Goal: Task Accomplishment & Management: Manage account settings

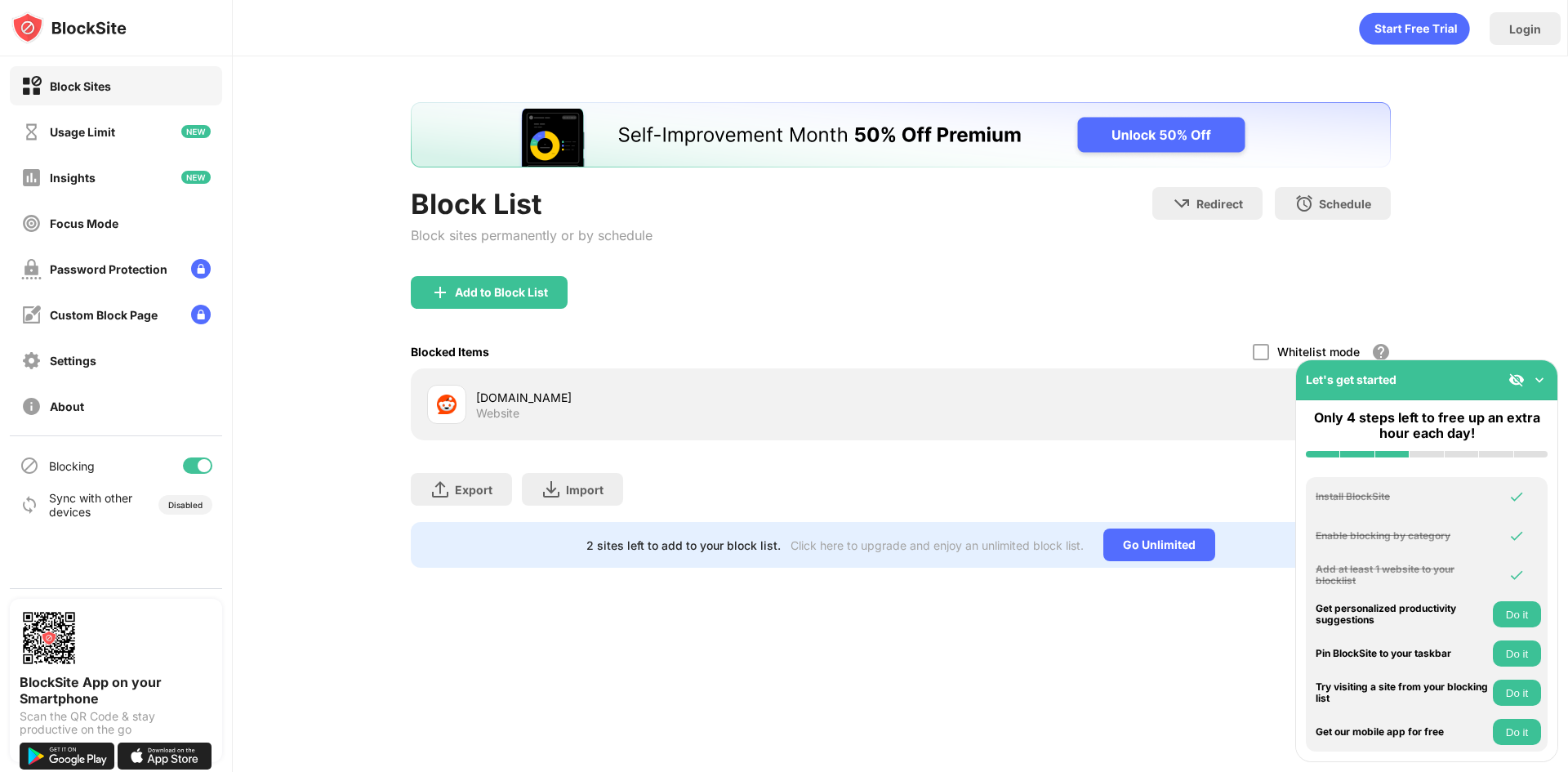
click at [1538, 374] on img at bounding box center [1539, 379] width 16 height 16
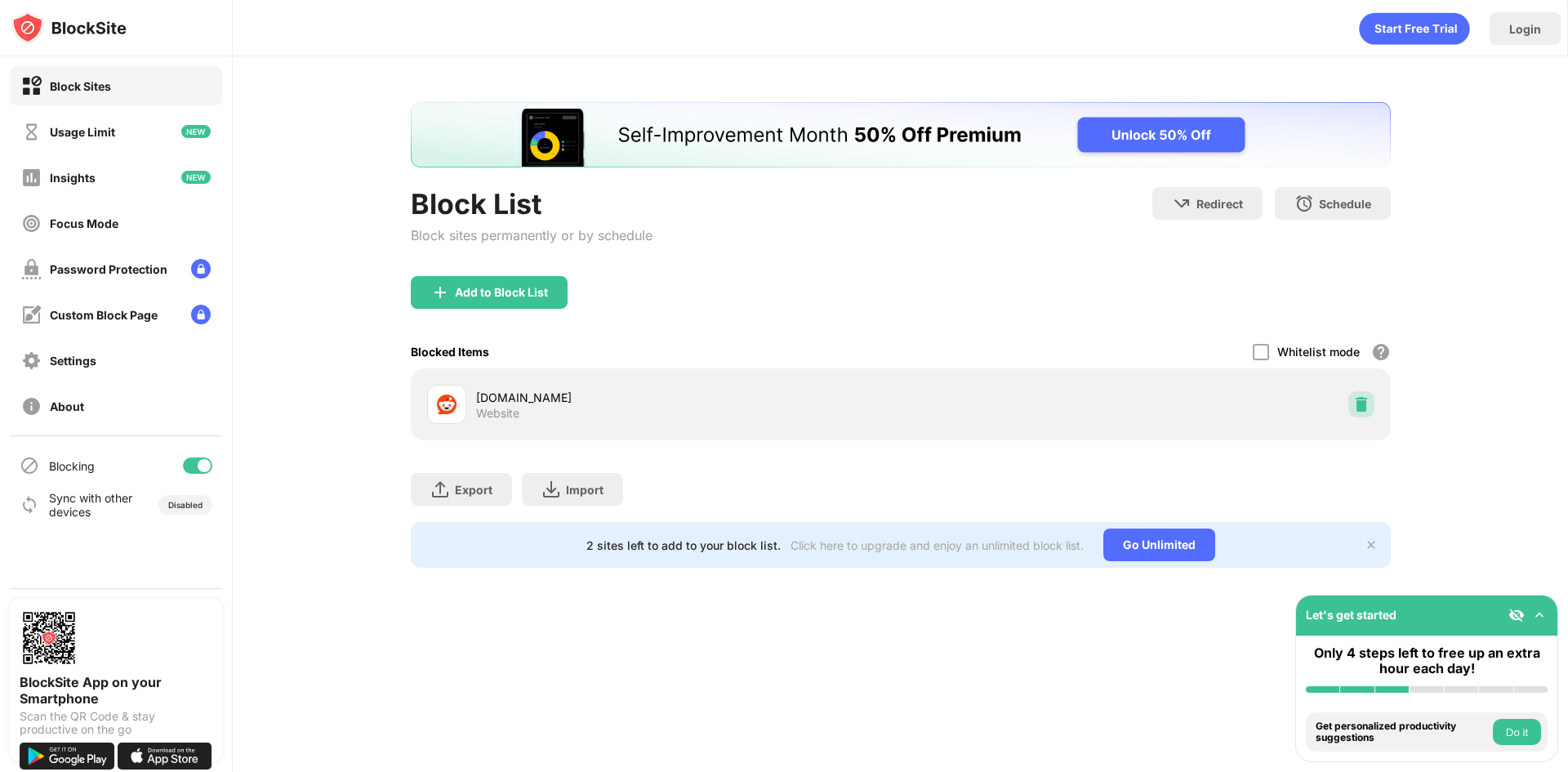
click at [1358, 406] on img at bounding box center [1360, 404] width 16 height 16
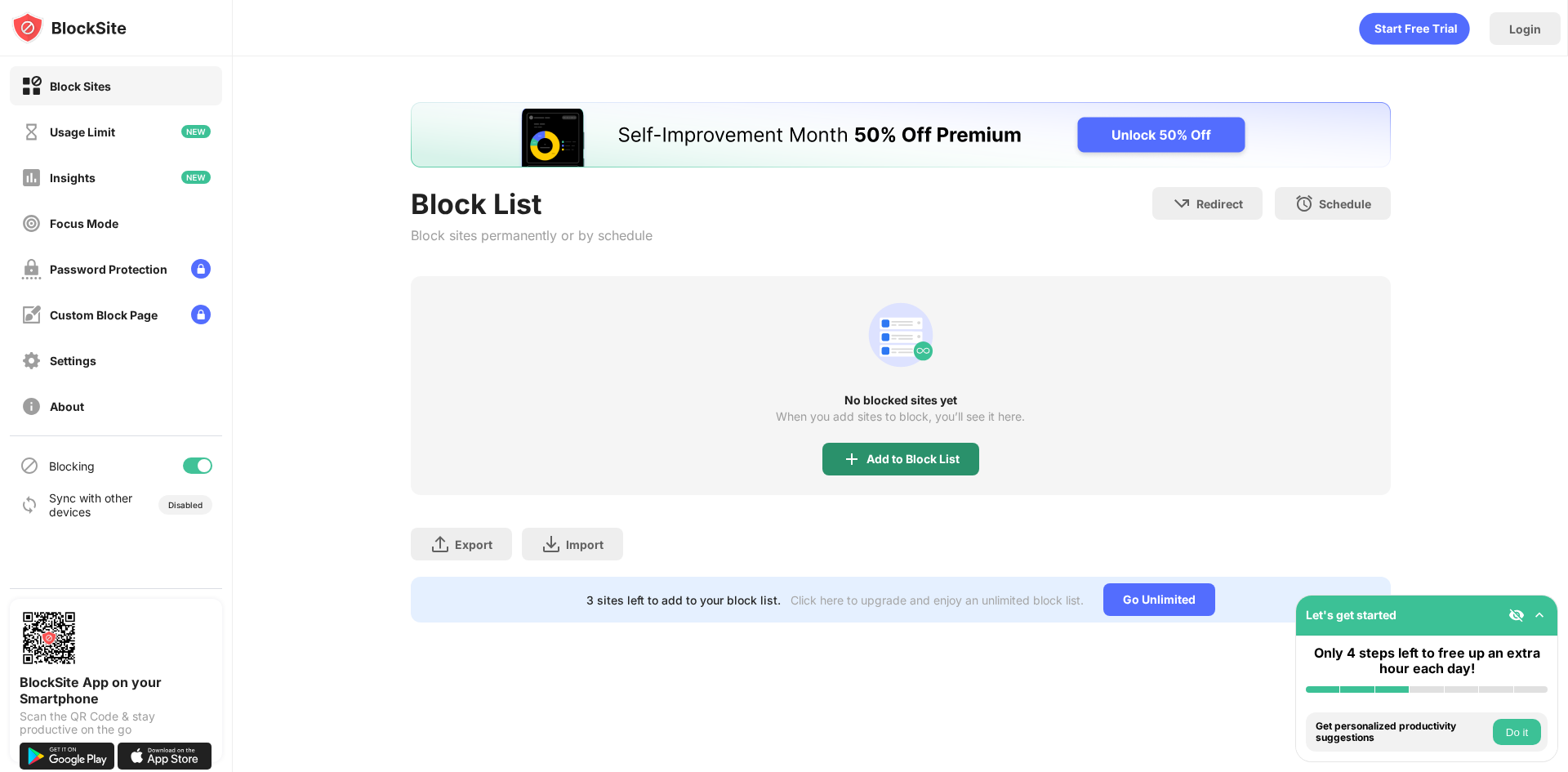
click at [907, 455] on div "Add to Block List" at bounding box center [913, 459] width 93 height 13
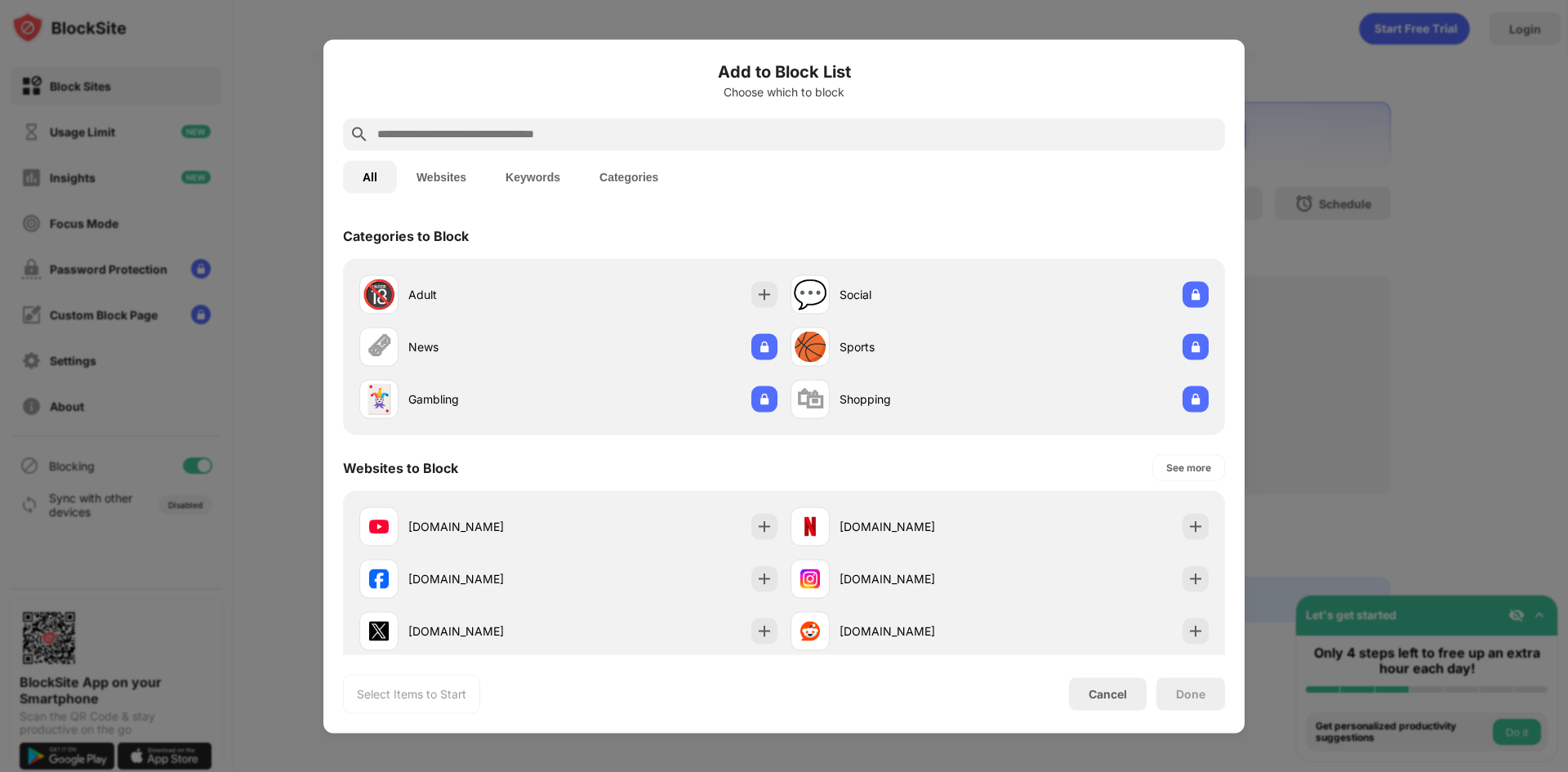
click at [449, 133] on input "text" at bounding box center [796, 134] width 843 height 20
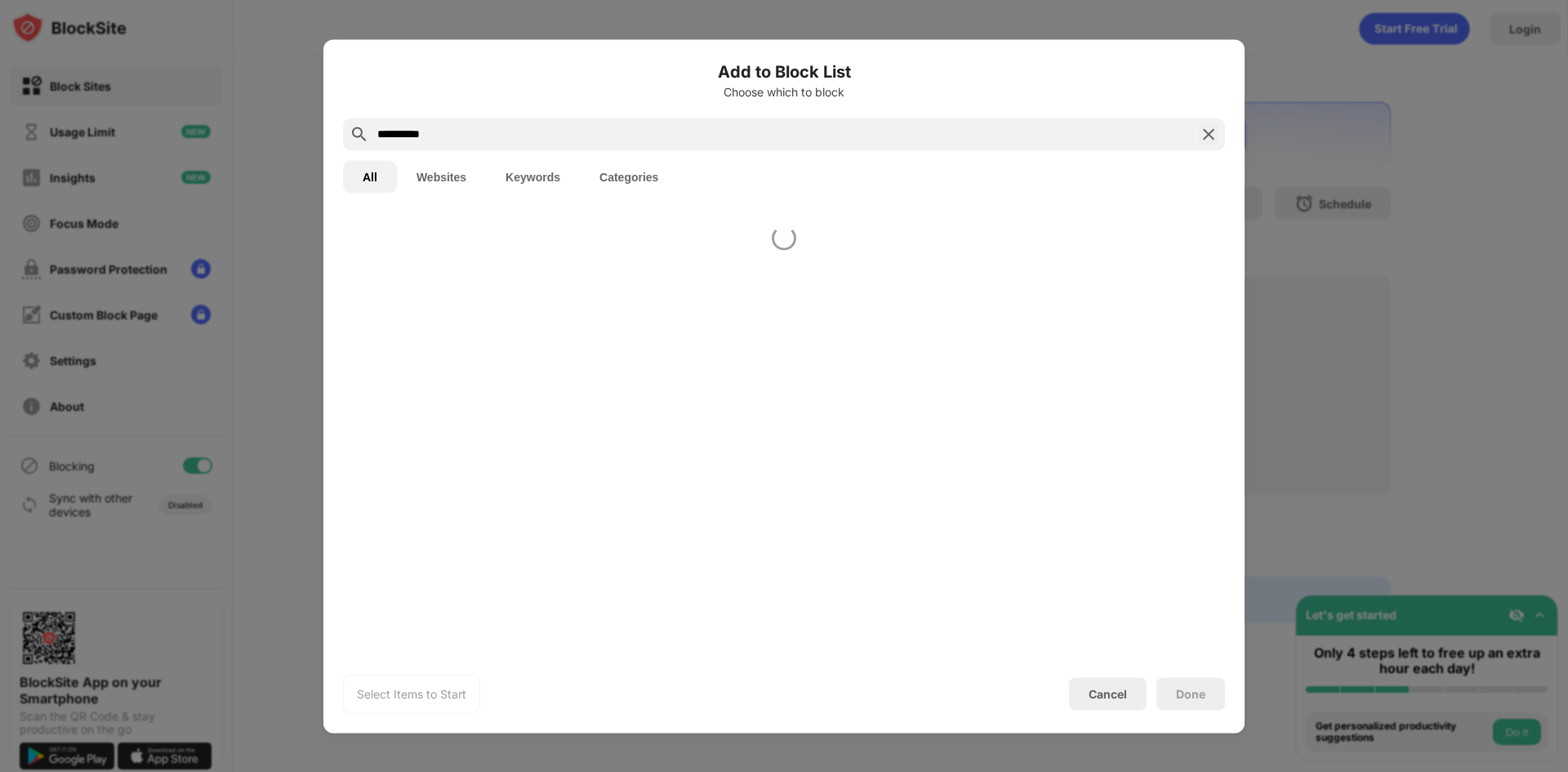
type input "**********"
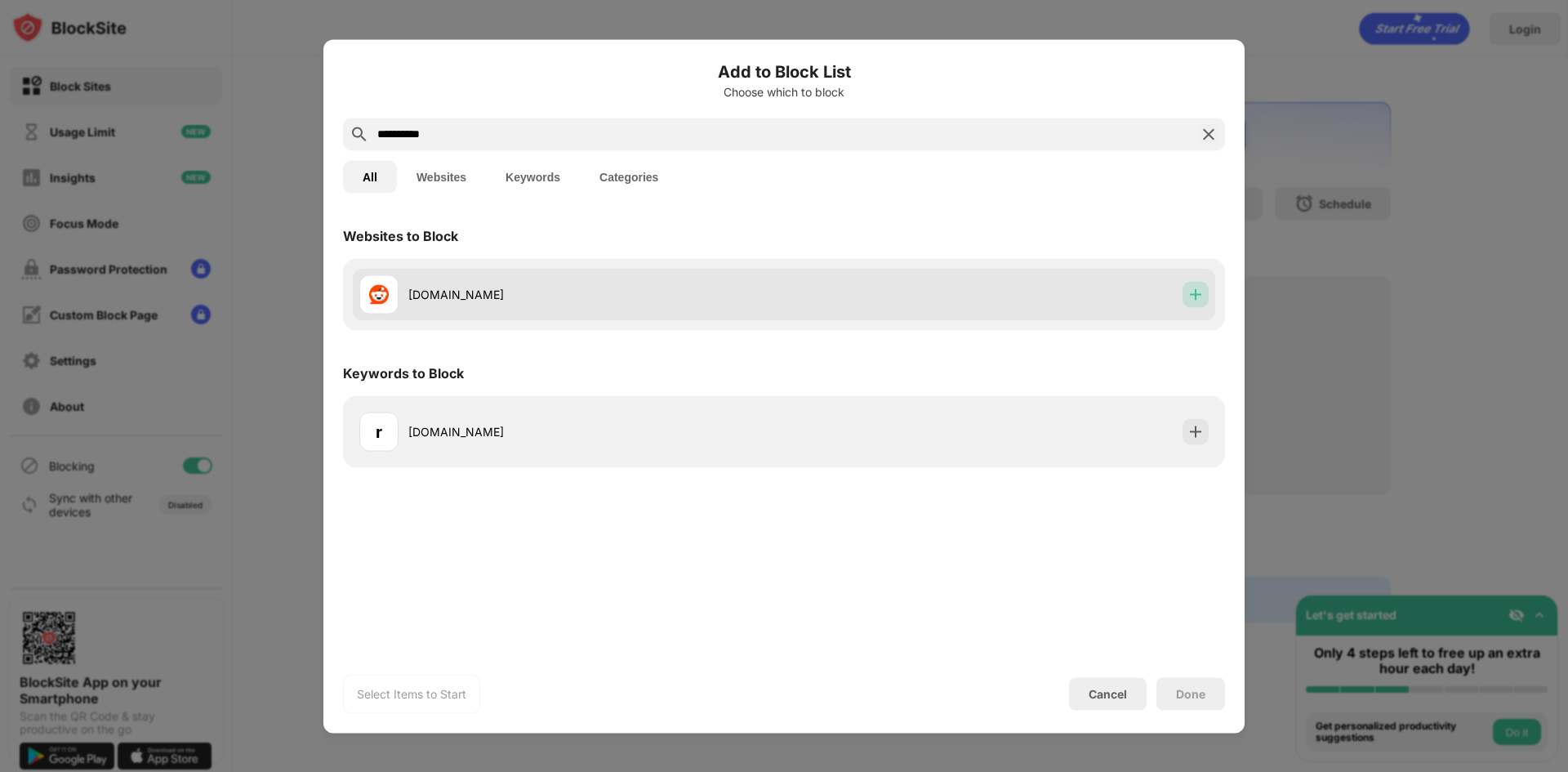
click at [1192, 289] on img at bounding box center [1194, 293] width 16 height 16
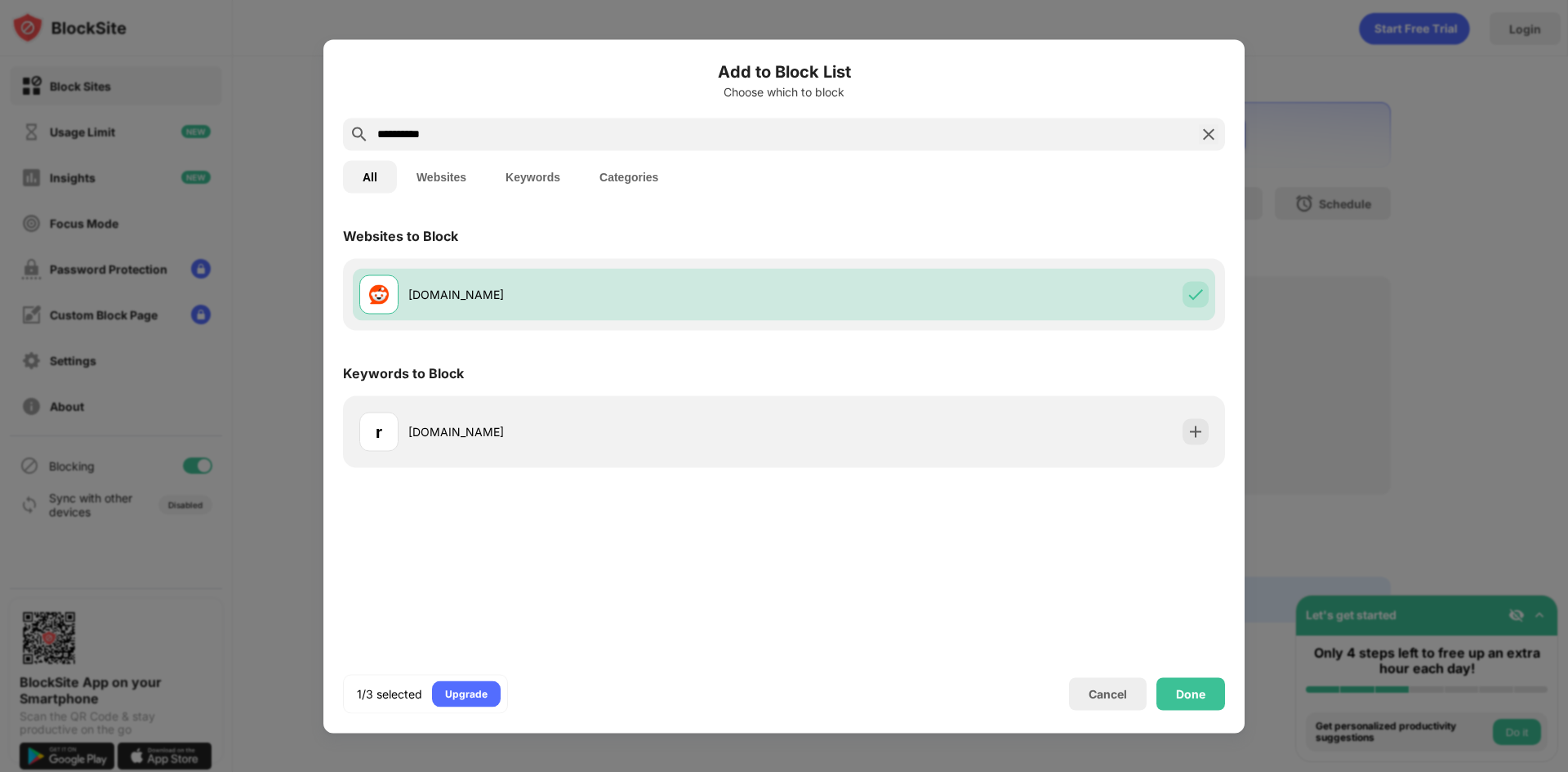
drag, startPoint x: 421, startPoint y: 126, endPoint x: 343, endPoint y: 132, distance: 78.2
click at [198, 771] on div "**********" at bounding box center [784, 772] width 1568 height 0
click at [1205, 133] on img at bounding box center [1208, 134] width 20 height 20
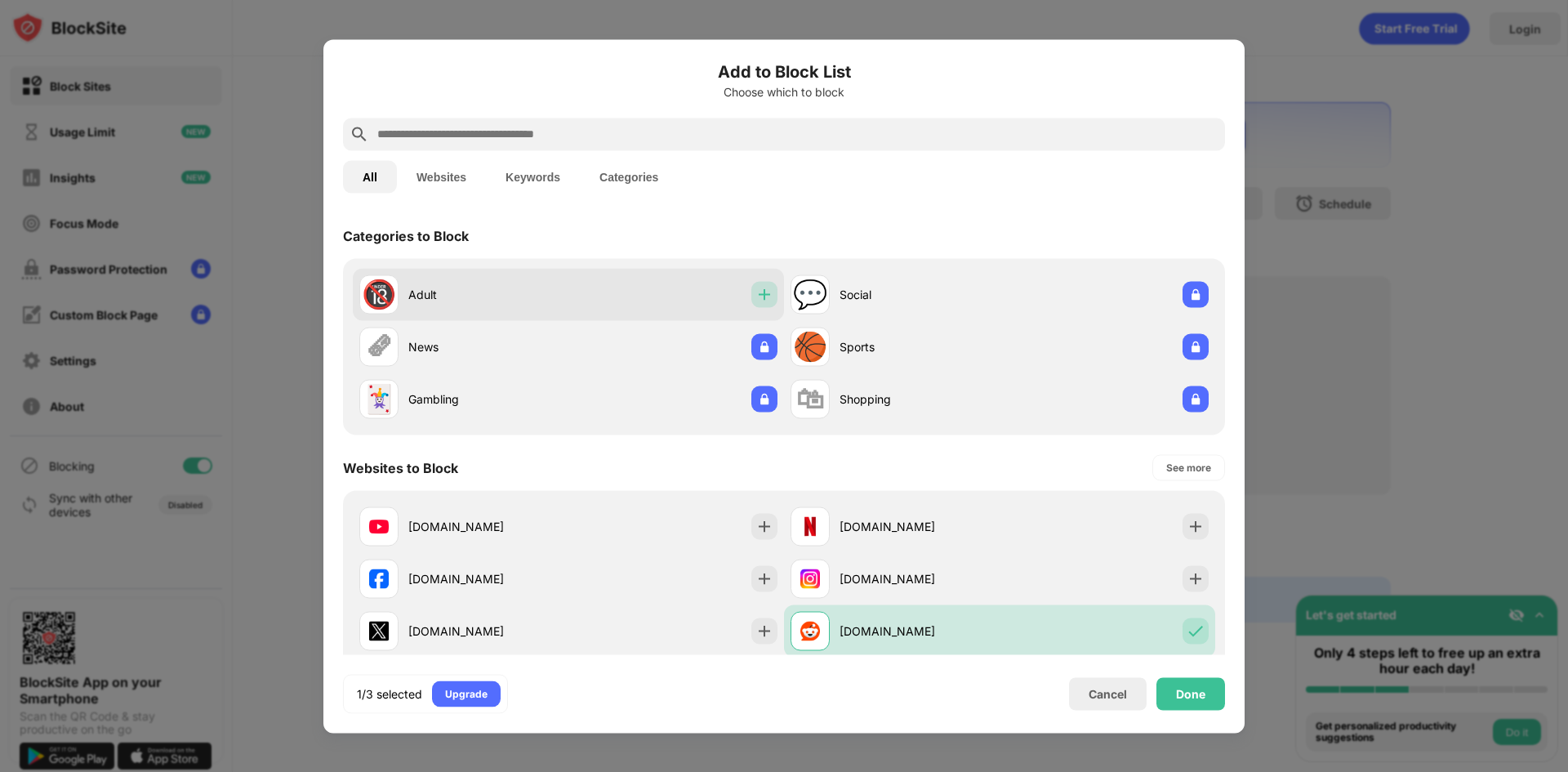
click at [757, 290] on img at bounding box center [764, 293] width 16 height 16
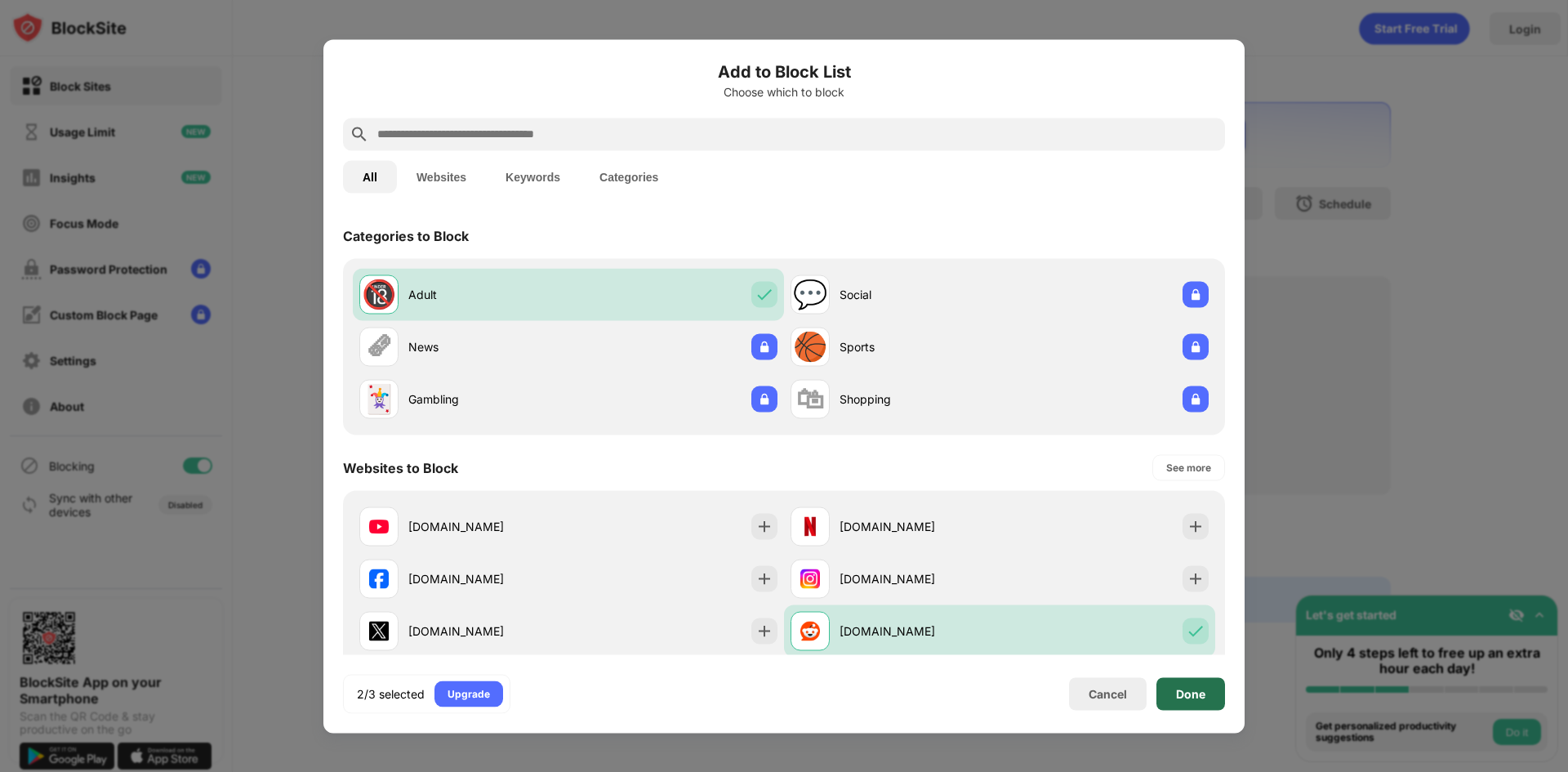
click at [1189, 692] on div "Done" at bounding box center [1190, 693] width 29 height 13
